Goal: Navigation & Orientation: Find specific page/section

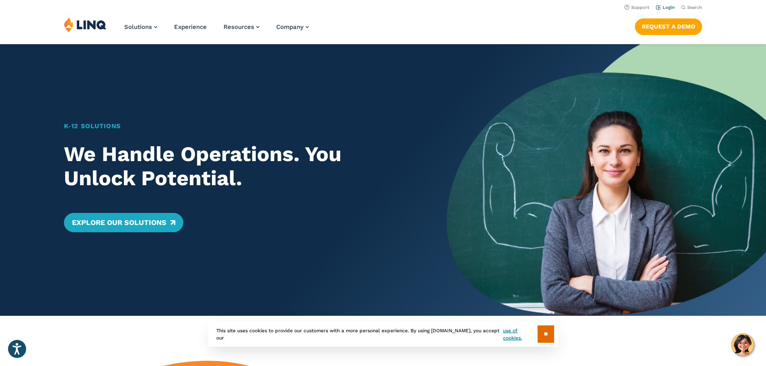
click at [663, 8] on link "Login" at bounding box center [665, 7] width 19 height 5
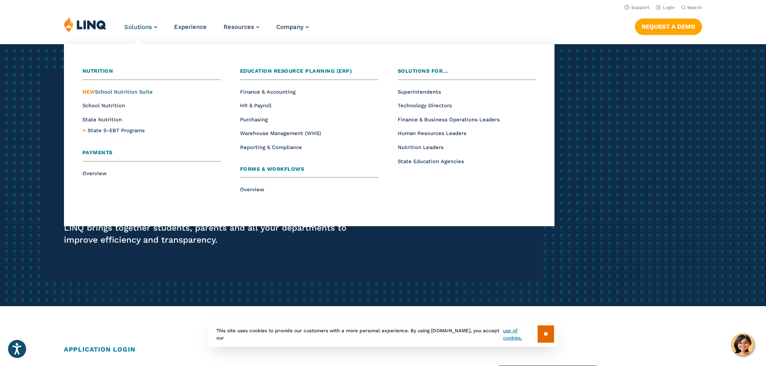
click at [128, 91] on span "NEW School Nutrition Suite" at bounding box center [117, 92] width 70 height 6
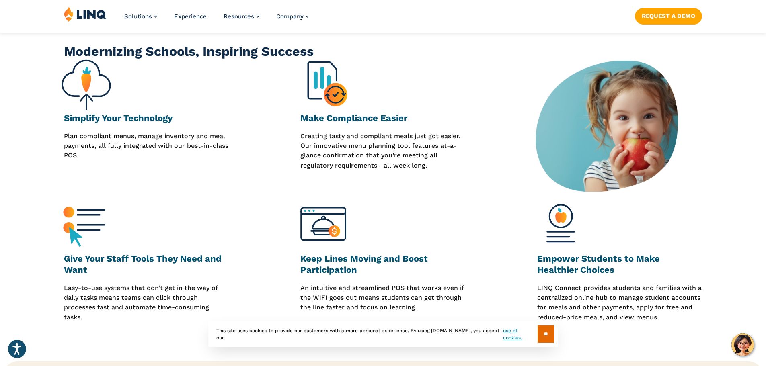
scroll to position [603, 0]
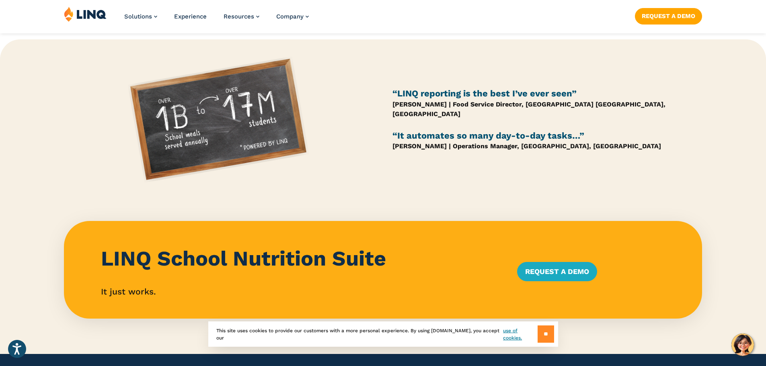
click at [544, 328] on input "**" at bounding box center [545, 334] width 16 height 17
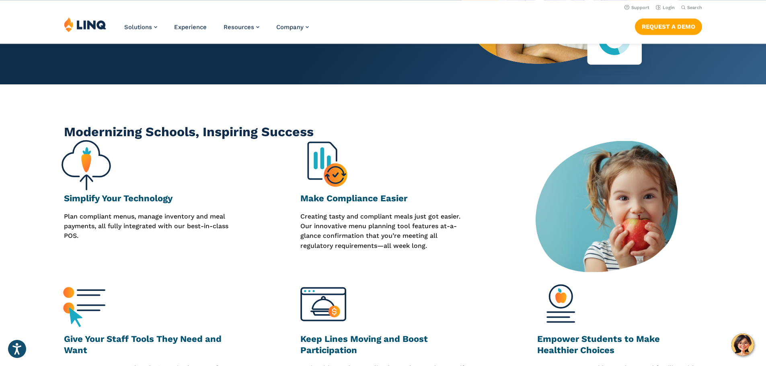
scroll to position [0, 0]
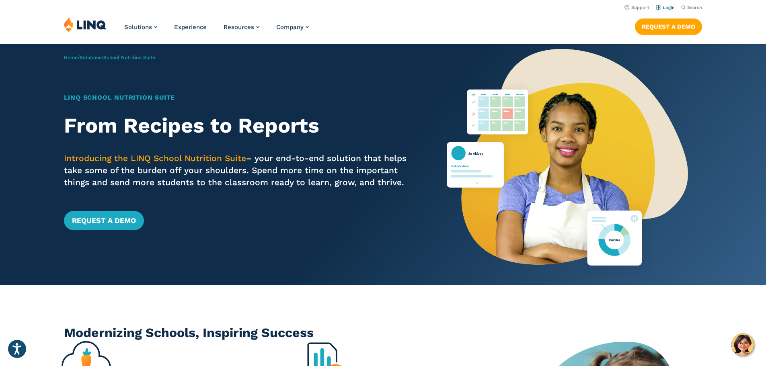
click at [663, 7] on link "Login" at bounding box center [665, 7] width 19 height 5
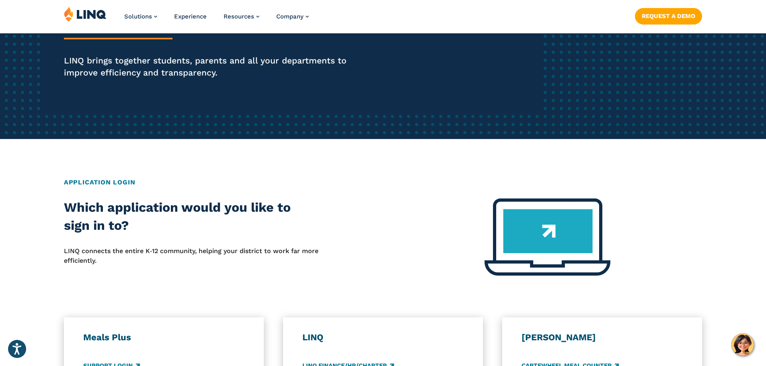
scroll to position [362, 0]
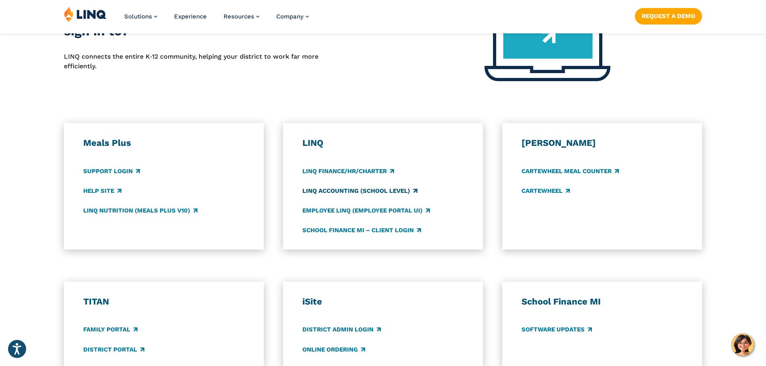
click at [330, 189] on link "LINQ Accounting (school level)" at bounding box center [359, 190] width 115 height 9
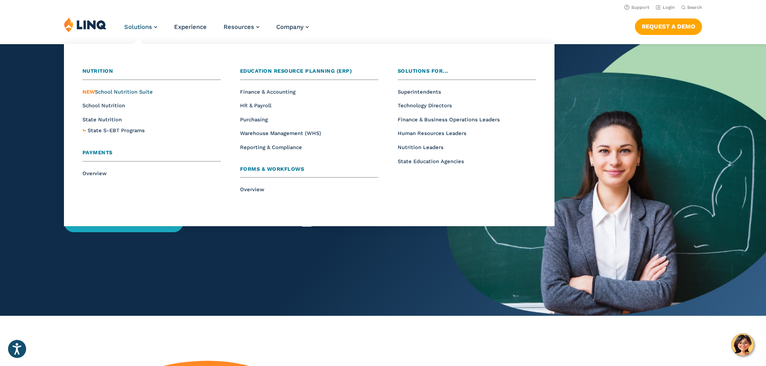
click at [113, 91] on span "NEW School Nutrition Suite" at bounding box center [117, 92] width 70 height 6
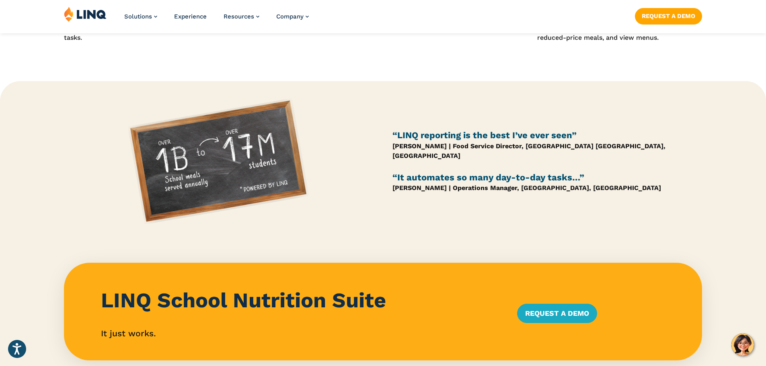
scroll to position [924, 0]
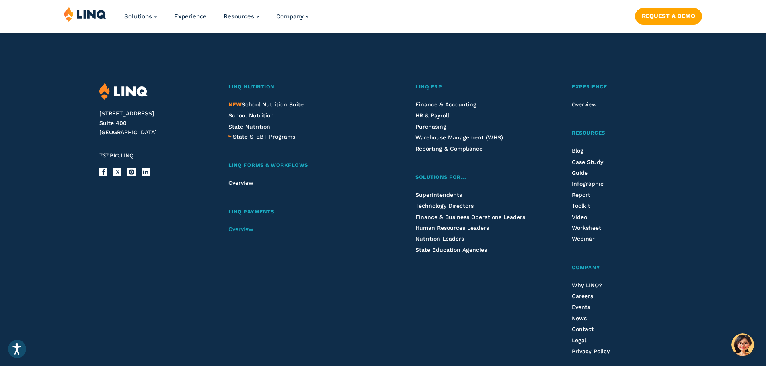
click at [242, 232] on span "Overview" at bounding box center [240, 229] width 25 height 6
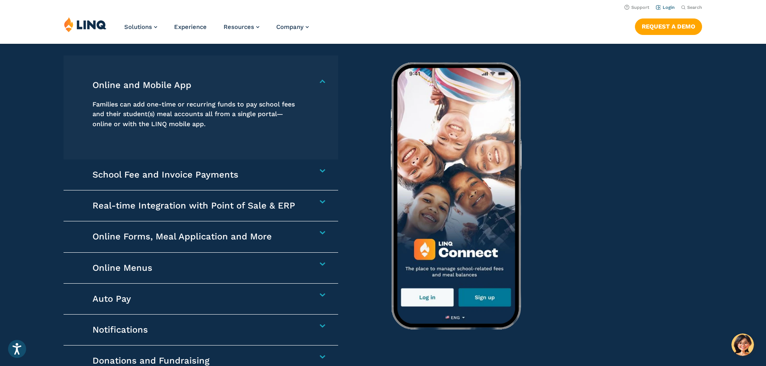
click at [659, 7] on link "Login" at bounding box center [665, 7] width 19 height 5
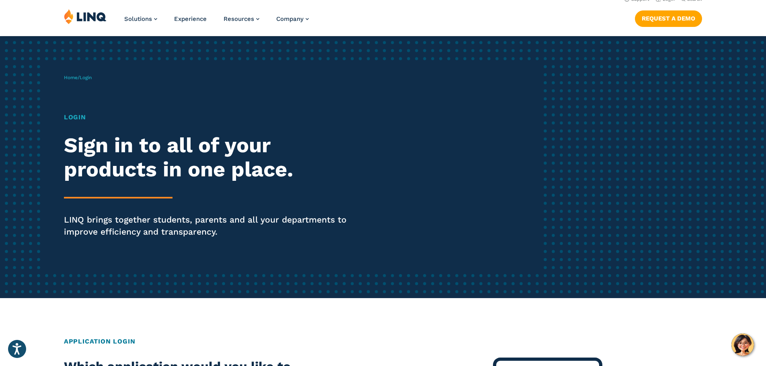
scroll to position [281, 0]
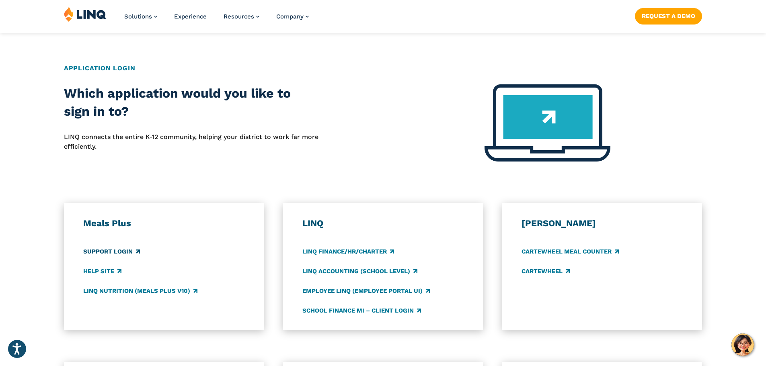
click at [124, 251] on link "Support Login" at bounding box center [111, 251] width 57 height 9
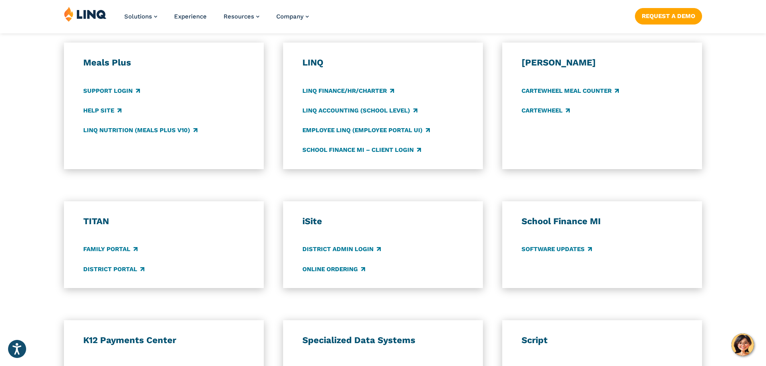
scroll to position [603, 0]
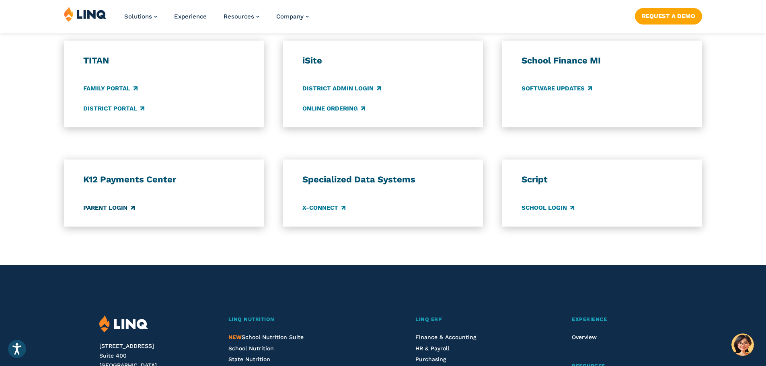
click at [119, 212] on link "Parent Login" at bounding box center [108, 207] width 51 height 9
